Goal: Task Accomplishment & Management: Use online tool/utility

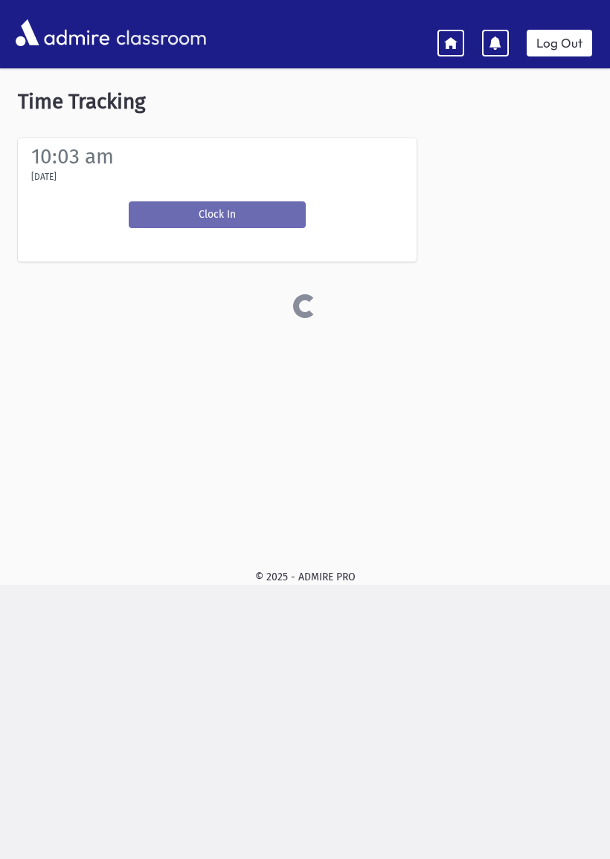
click at [173, 222] on button "Clock In" at bounding box center [217, 214] width 177 height 27
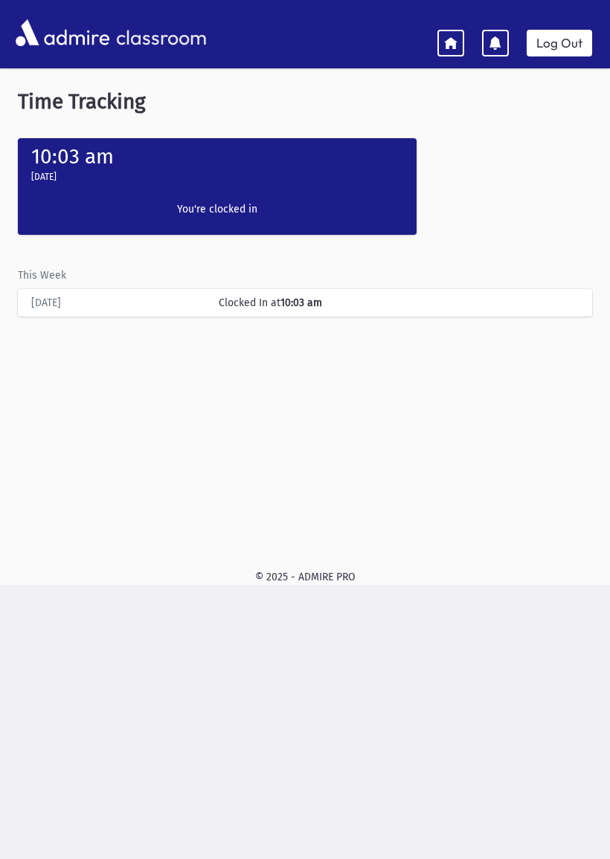
click at [456, 42] on icon at bounding box center [450, 42] width 13 height 13
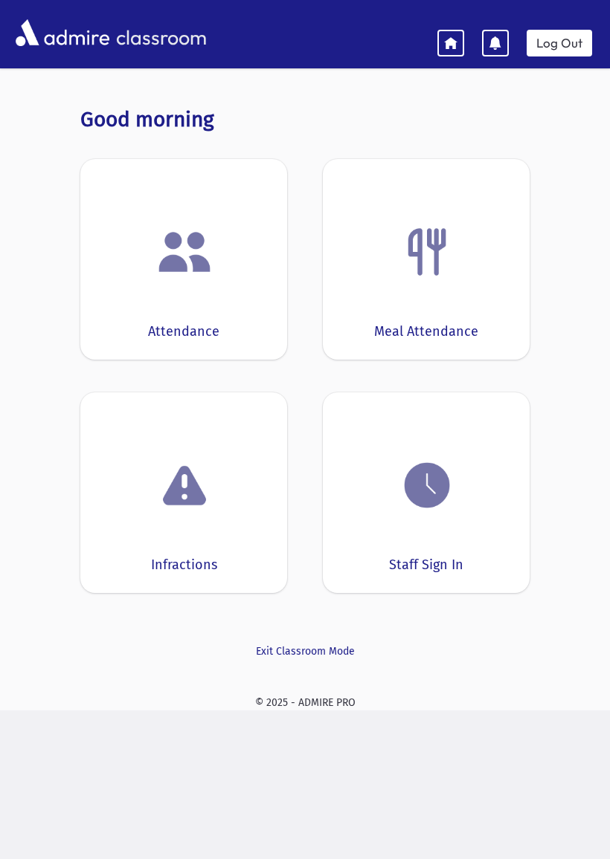
click at [172, 277] on img at bounding box center [184, 252] width 57 height 57
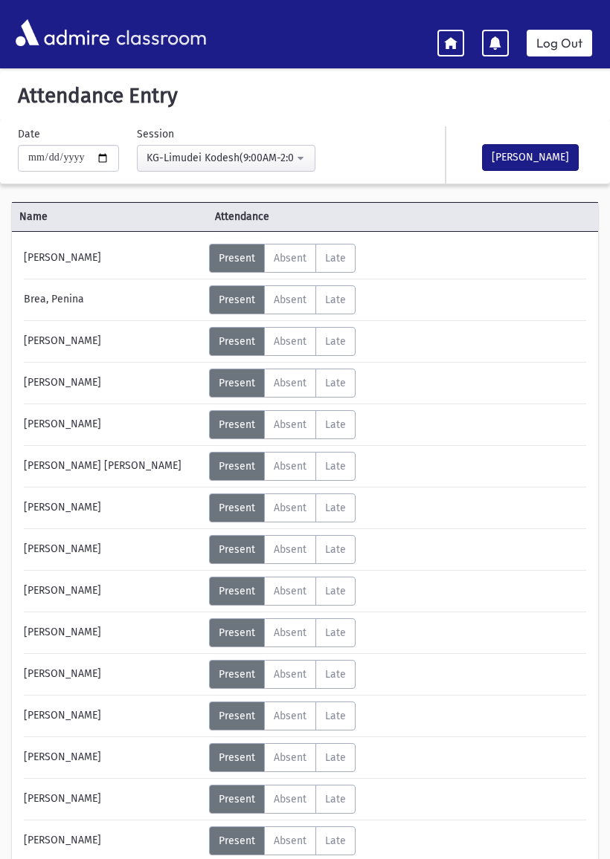
click at [288, 753] on span "Absent" at bounding box center [290, 758] width 33 height 13
click at [511, 158] on button "[PERSON_NAME]" at bounding box center [530, 157] width 97 height 27
